Goal: Check status: Check status

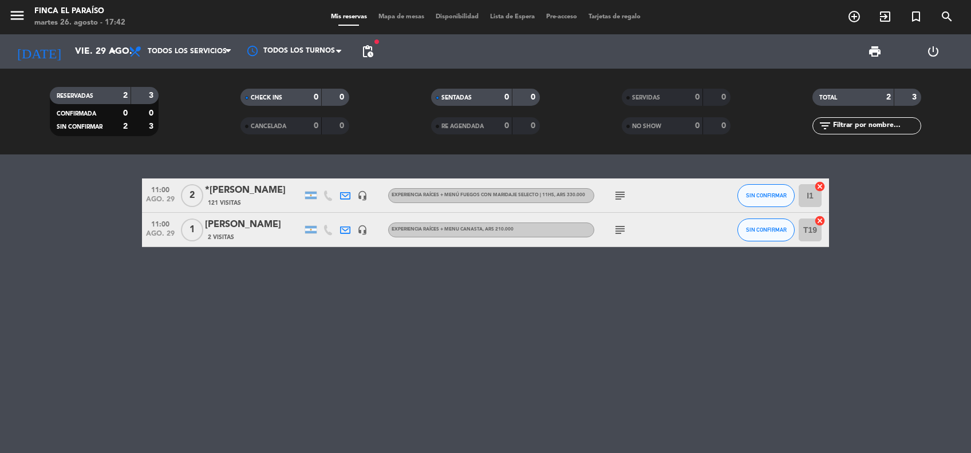
click at [84, 49] on input "vie. 29 ago." at bounding box center [129, 52] width 121 height 22
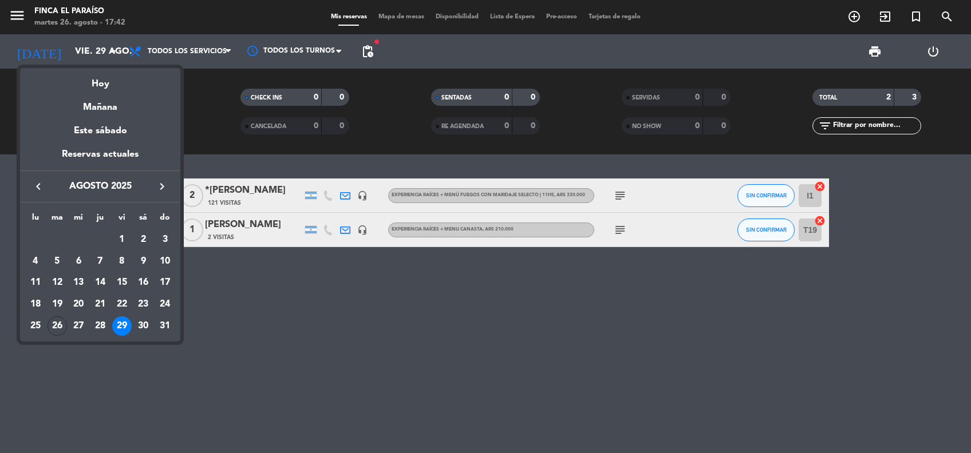
click at [157, 189] on icon "keyboard_arrow_right" at bounding box center [162, 187] width 14 height 14
click at [74, 306] on div "15" at bounding box center [78, 304] width 19 height 19
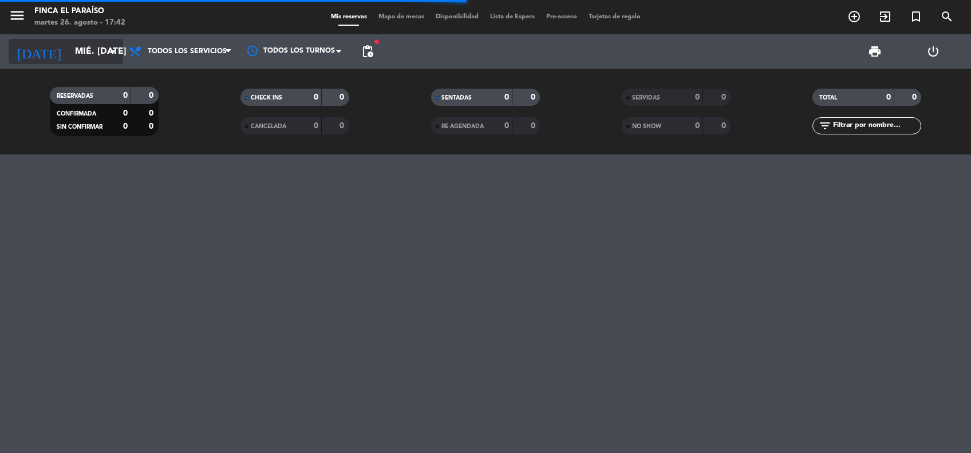
click at [70, 60] on input "mié. [DATE]" at bounding box center [129, 52] width 121 height 22
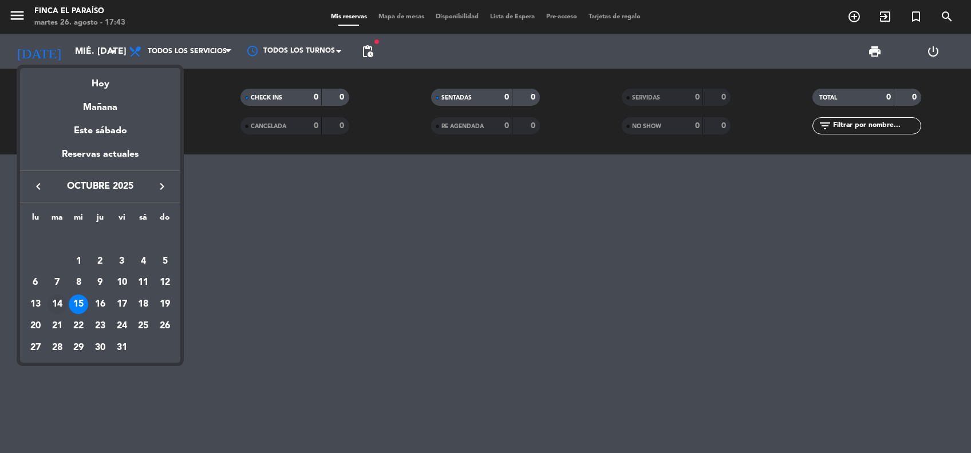
click at [60, 302] on div "14" at bounding box center [57, 304] width 19 height 19
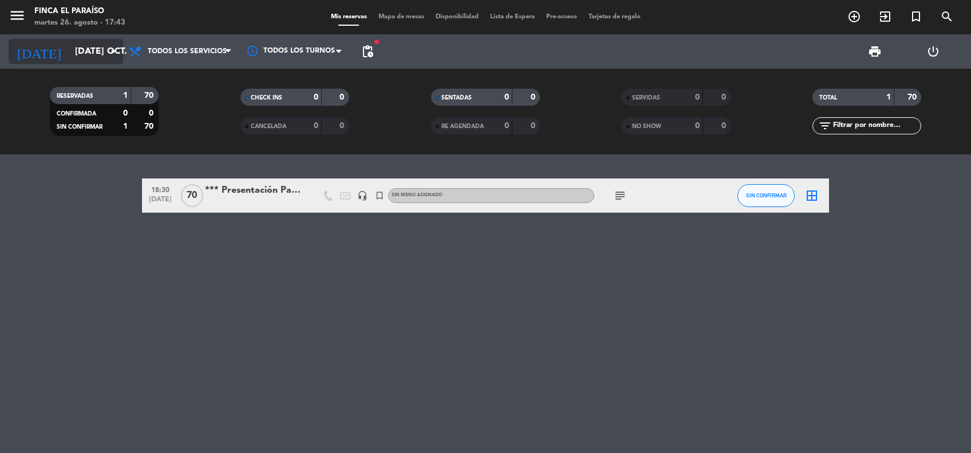
click at [69, 54] on input "[DATE] oct." at bounding box center [129, 52] width 121 height 22
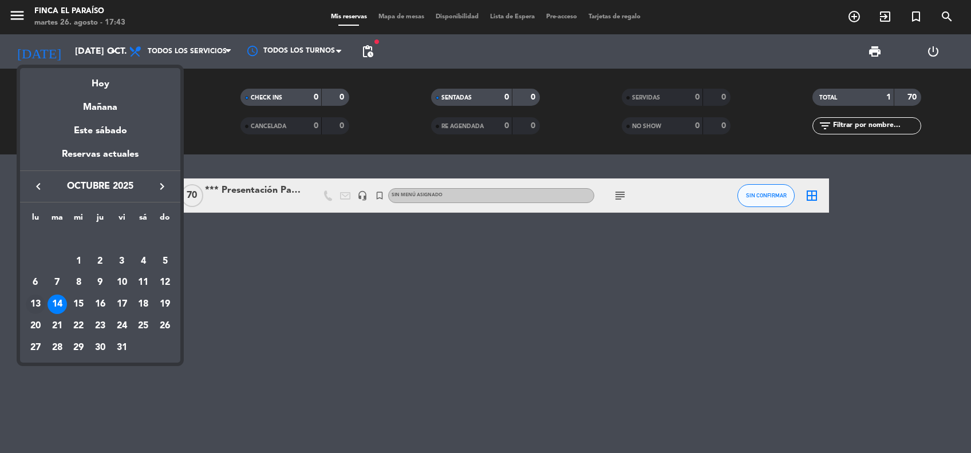
click at [38, 302] on div "13" at bounding box center [35, 304] width 19 height 19
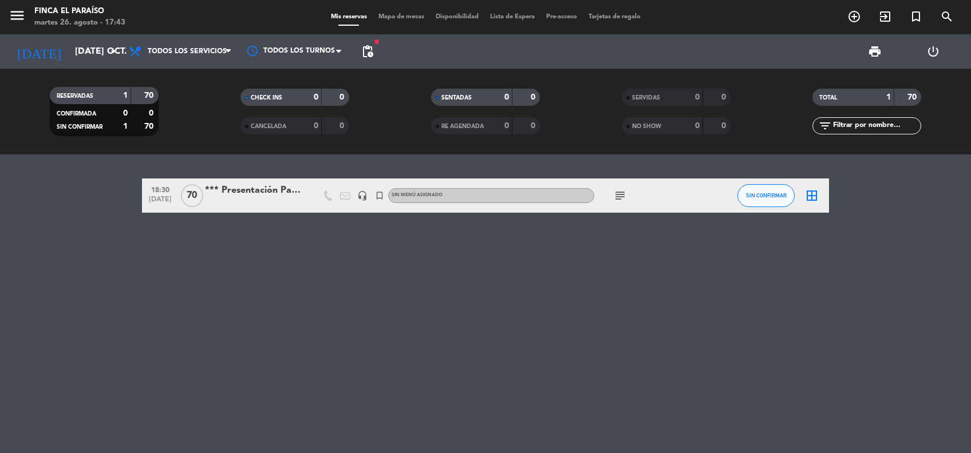
type input "lun. [DATE]"
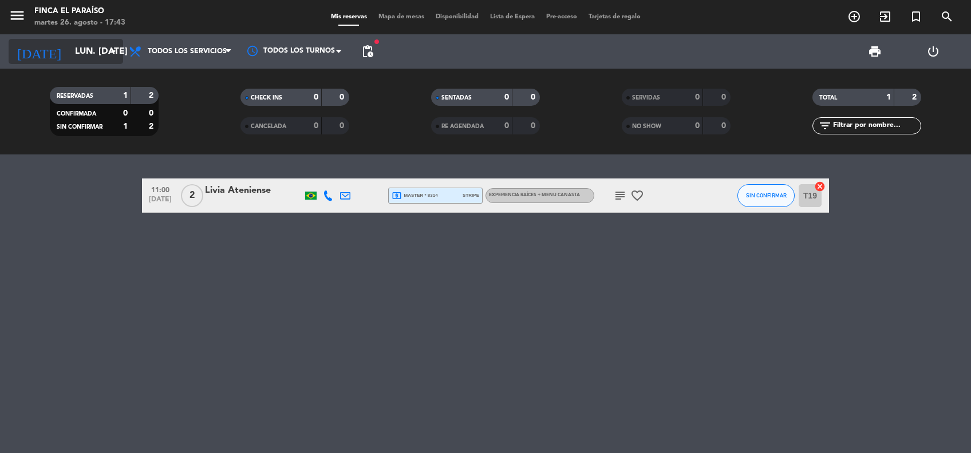
click at [92, 47] on input "lun. [DATE]" at bounding box center [129, 52] width 121 height 22
